Goal: Transaction & Acquisition: Purchase product/service

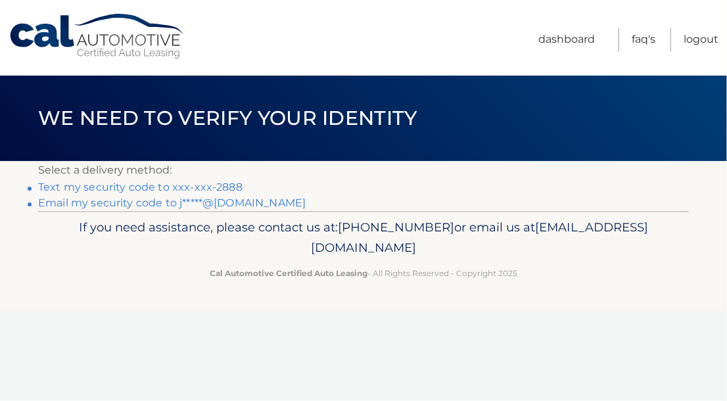
click at [103, 185] on link "Text my security code to xxx-xxx-2888" at bounding box center [140, 187] width 204 height 12
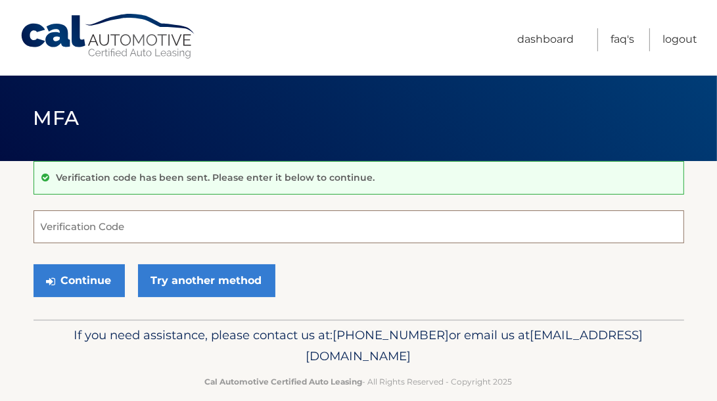
click at [87, 216] on input "Verification Code" at bounding box center [359, 226] width 651 height 33
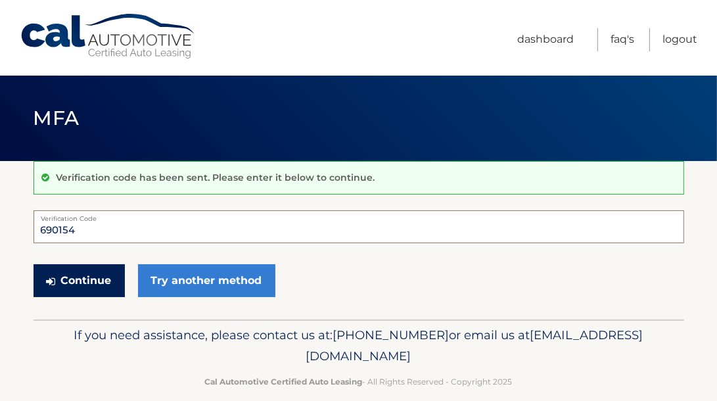
type input "690154"
click at [70, 277] on button "Continue" at bounding box center [79, 280] width 91 height 33
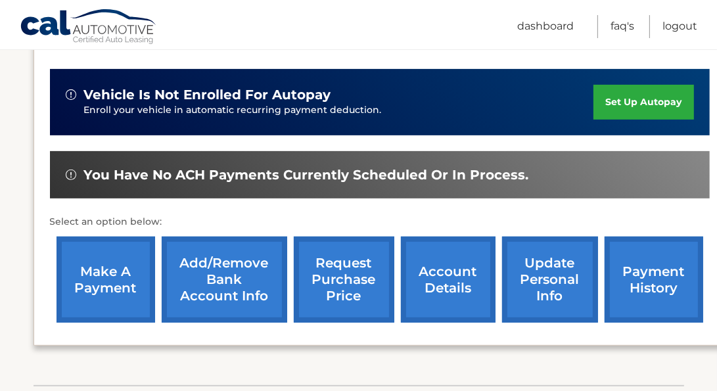
scroll to position [394, 0]
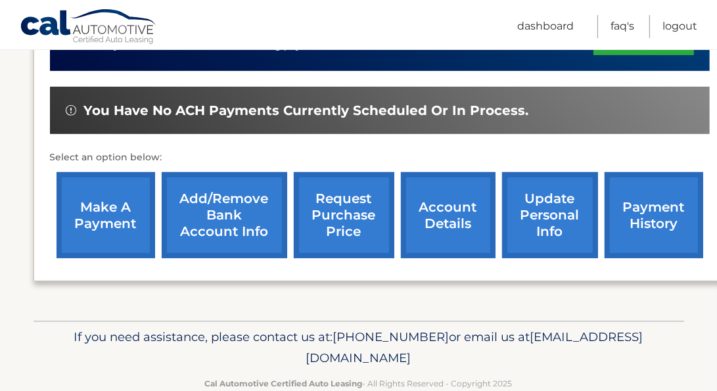
click at [104, 206] on link "make a payment" at bounding box center [106, 215] width 99 height 86
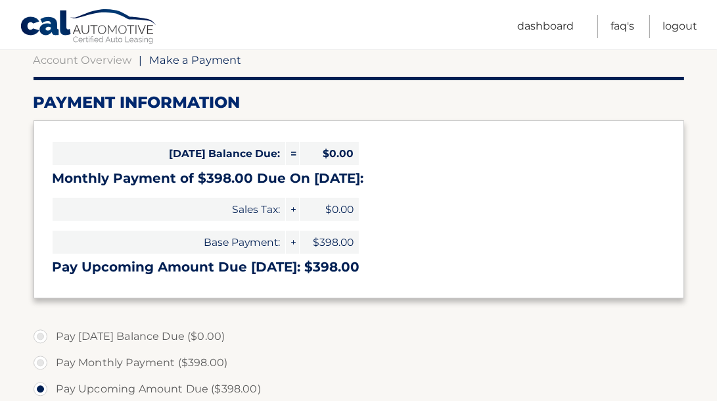
scroll to position [197, 0]
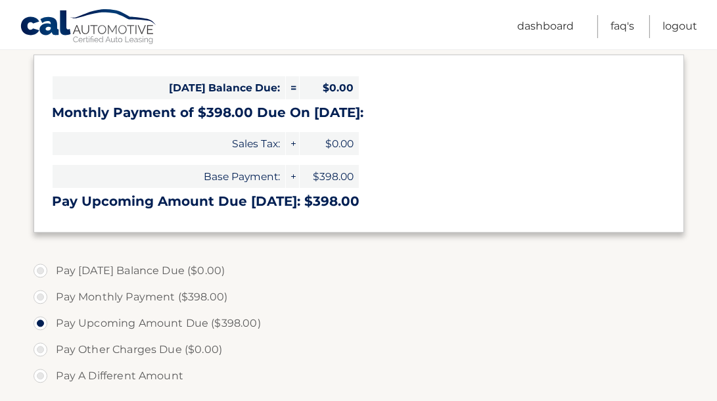
click at [158, 319] on label "Pay Upcoming Amount Due ($398.00)" at bounding box center [359, 323] width 651 height 26
click at [52, 319] on input "Pay Upcoming Amount Due ($398.00)" at bounding box center [45, 320] width 13 height 21
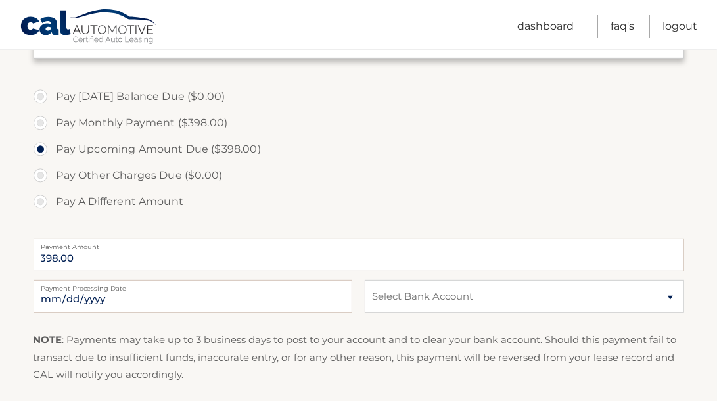
scroll to position [394, 0]
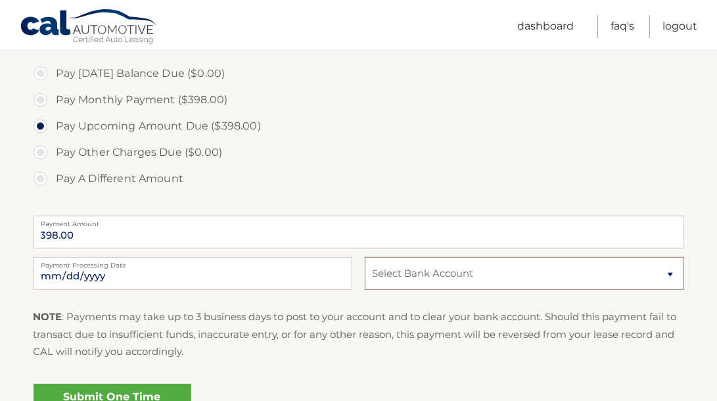
click at [669, 271] on select "Select Bank Account Checking CITIZENS BANK NA *****3757 Checking CITIBANK NA **…" at bounding box center [524, 273] width 319 height 33
select select "N2M2MWFhMTQtNjEzNy00NzIyLTkxY2QtYmZjYmFkYjU5MTgz"
click at [365, 257] on select "Select Bank Account Checking CITIZENS BANK NA *****3757 Checking CITIBANK NA **…" at bounding box center [524, 273] width 319 height 33
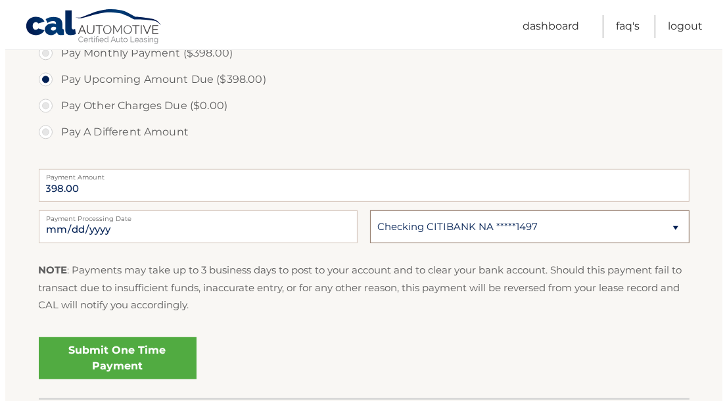
scroll to position [460, 0]
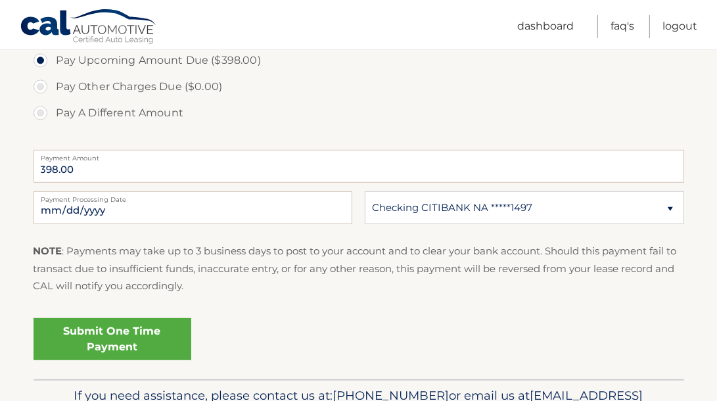
click at [136, 330] on link "Submit One Time Payment" at bounding box center [113, 339] width 158 height 42
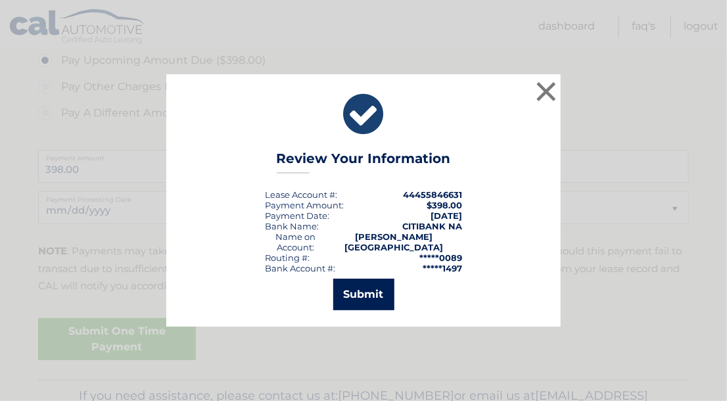
click at [357, 288] on button "Submit" at bounding box center [363, 295] width 61 height 32
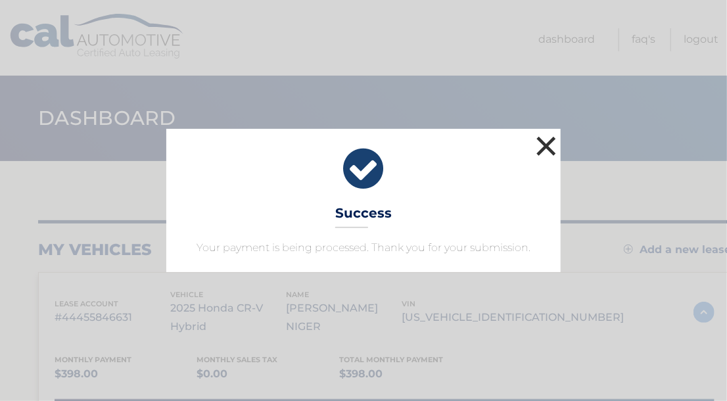
click at [547, 143] on button "×" at bounding box center [546, 146] width 26 height 26
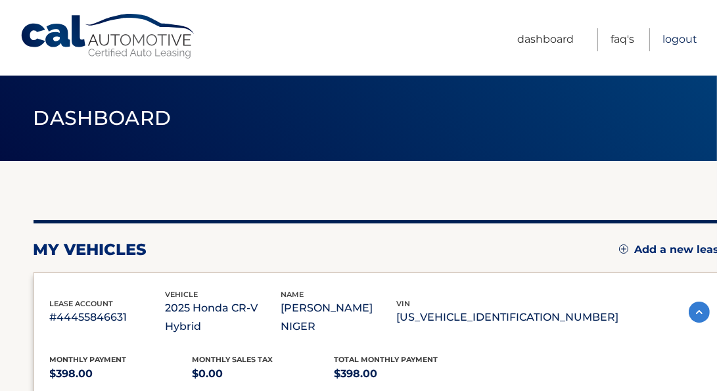
click at [679, 35] on link "Logout" at bounding box center [679, 39] width 35 height 23
